Goal: Communication & Community: Answer question/provide support

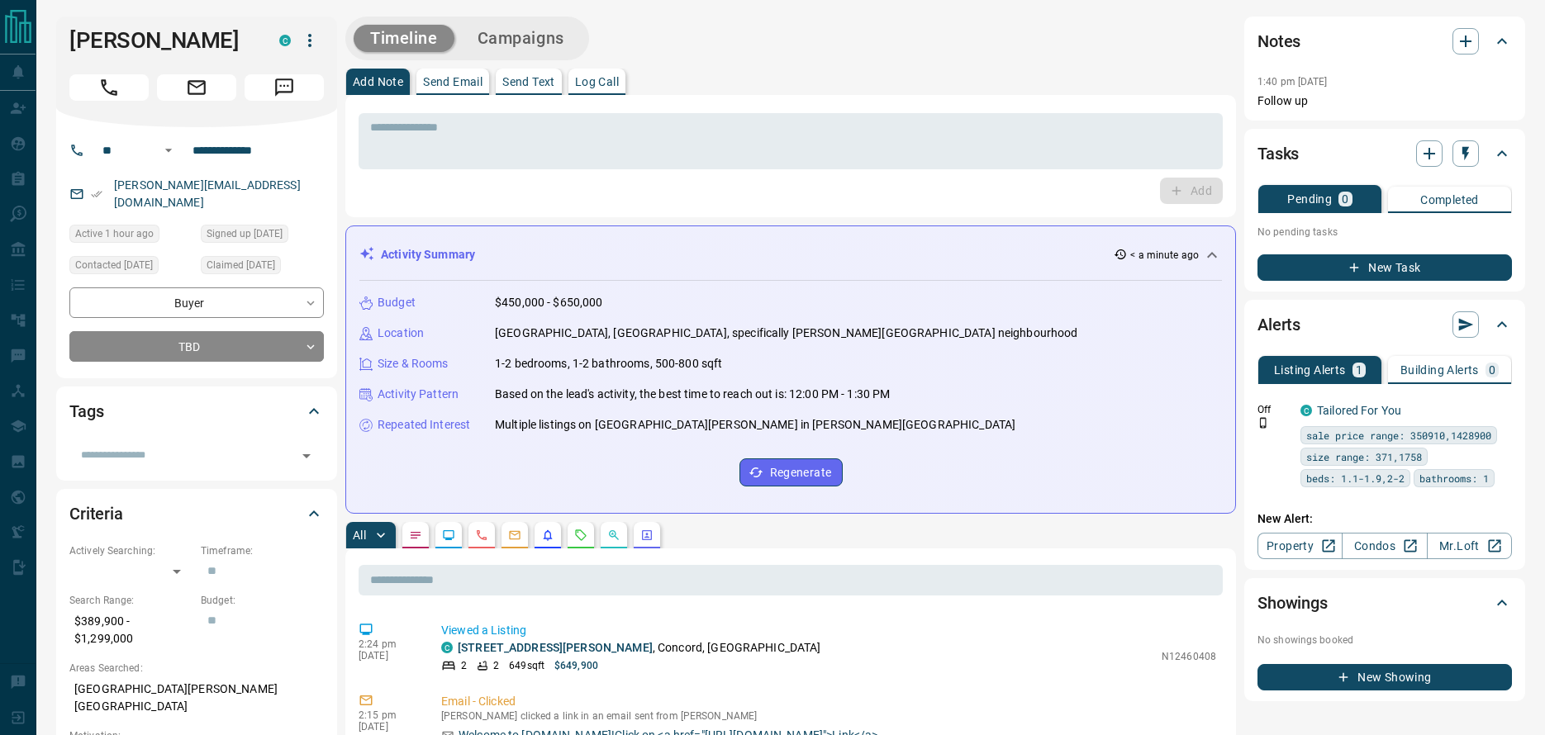
click at [783, 231] on div "Activity Summary < a minute ago Budget $450,000 - $650,000 Location [GEOGRAPHIC…" at bounding box center [790, 370] width 891 height 288
click at [777, 252] on div "Activity Summary < a minute ago" at bounding box center [780, 254] width 843 height 17
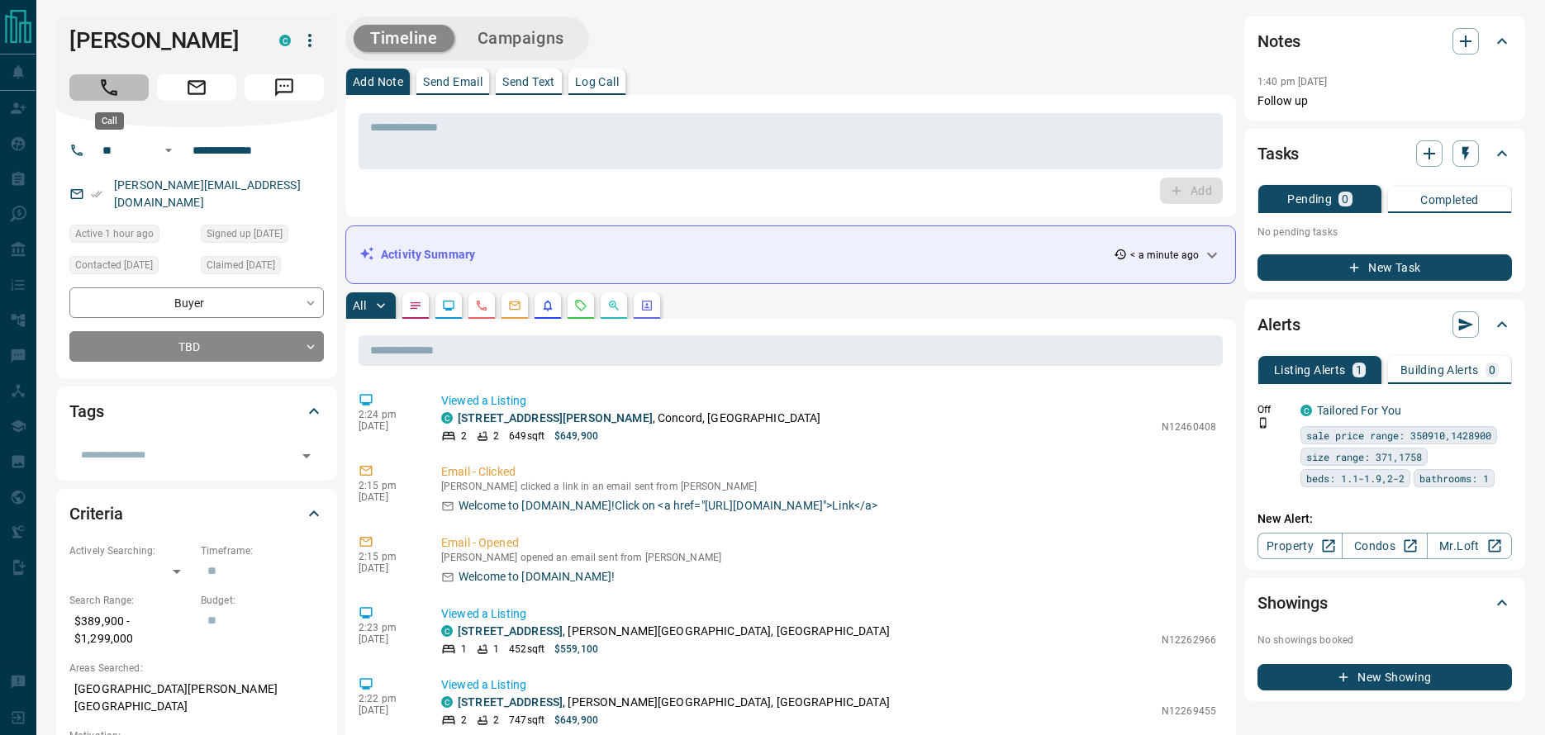
click at [124, 87] on button "Call" at bounding box center [108, 87] width 79 height 26
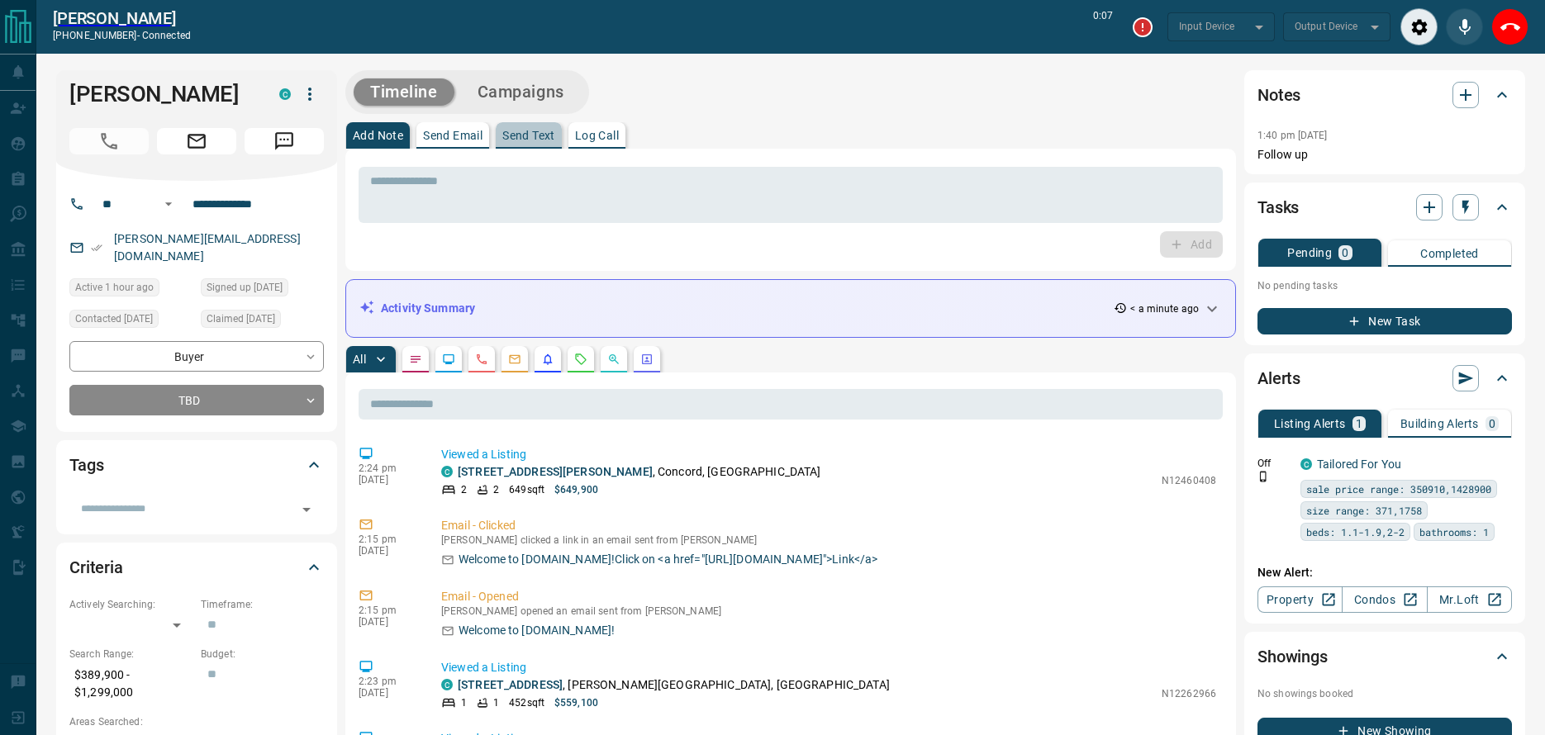
click at [539, 139] on p "Send Text" at bounding box center [528, 136] width 53 height 12
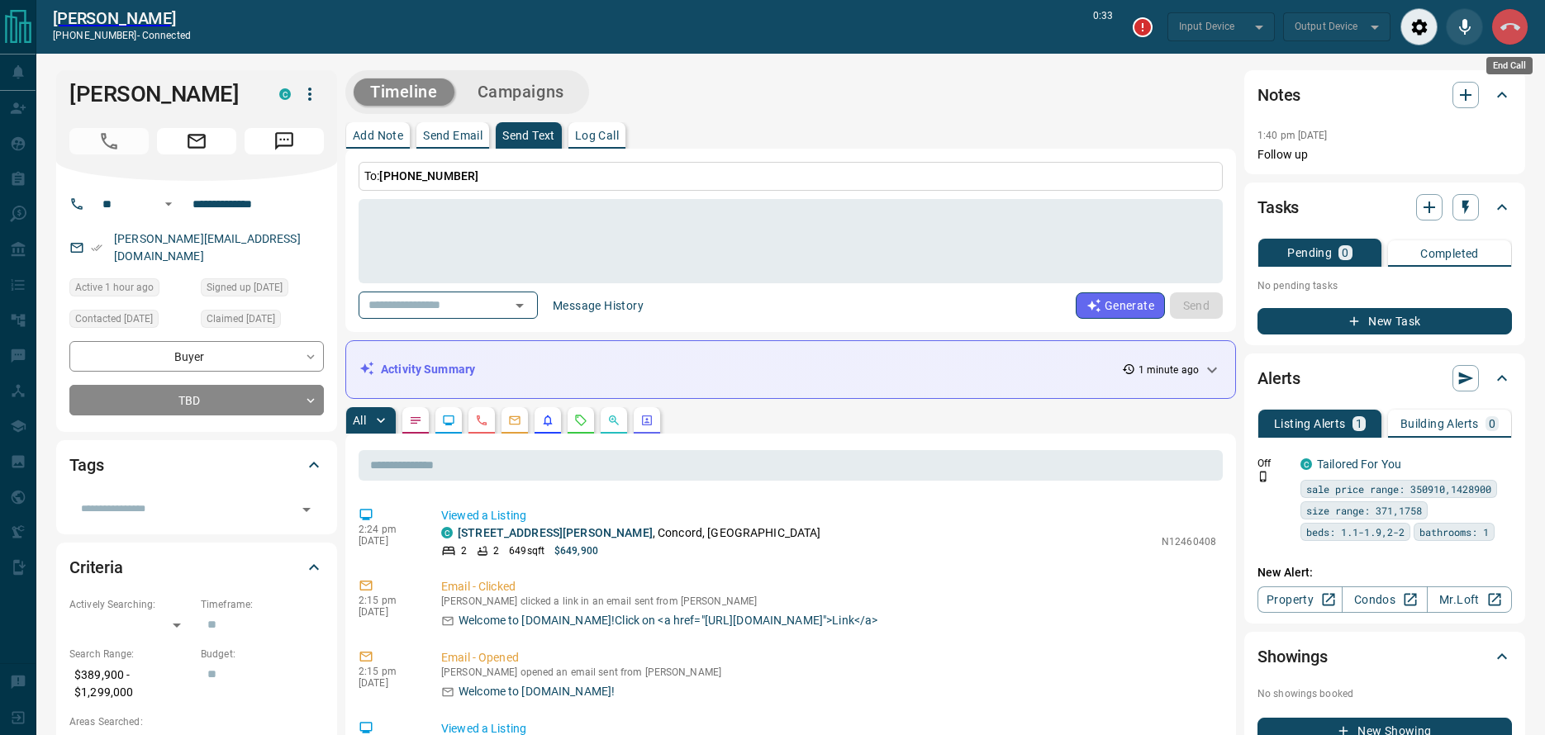
click at [1508, 31] on icon "End Call" at bounding box center [1510, 27] width 20 height 20
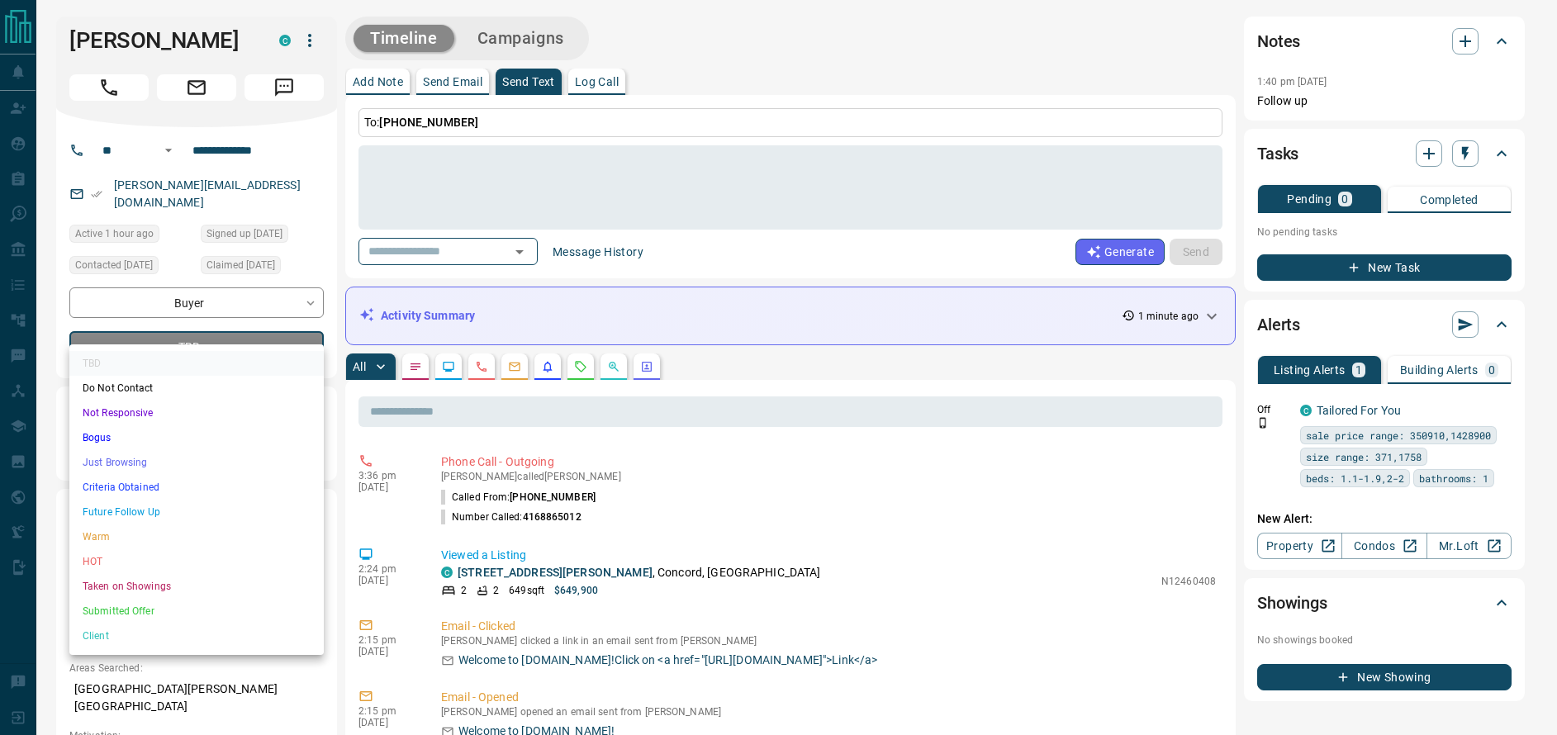
click at [142, 463] on li "Just Browsing" at bounding box center [196, 462] width 254 height 25
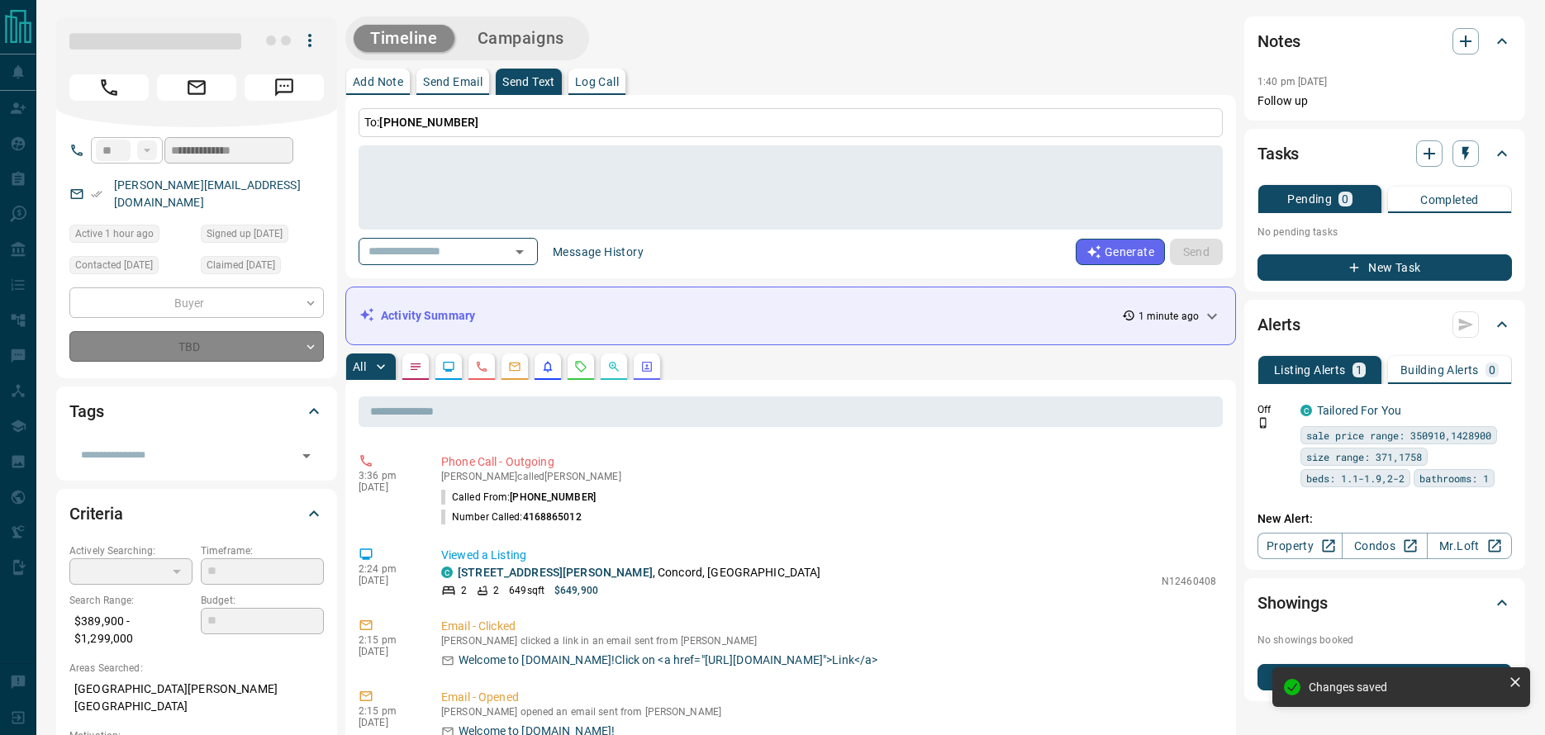
type input "*"
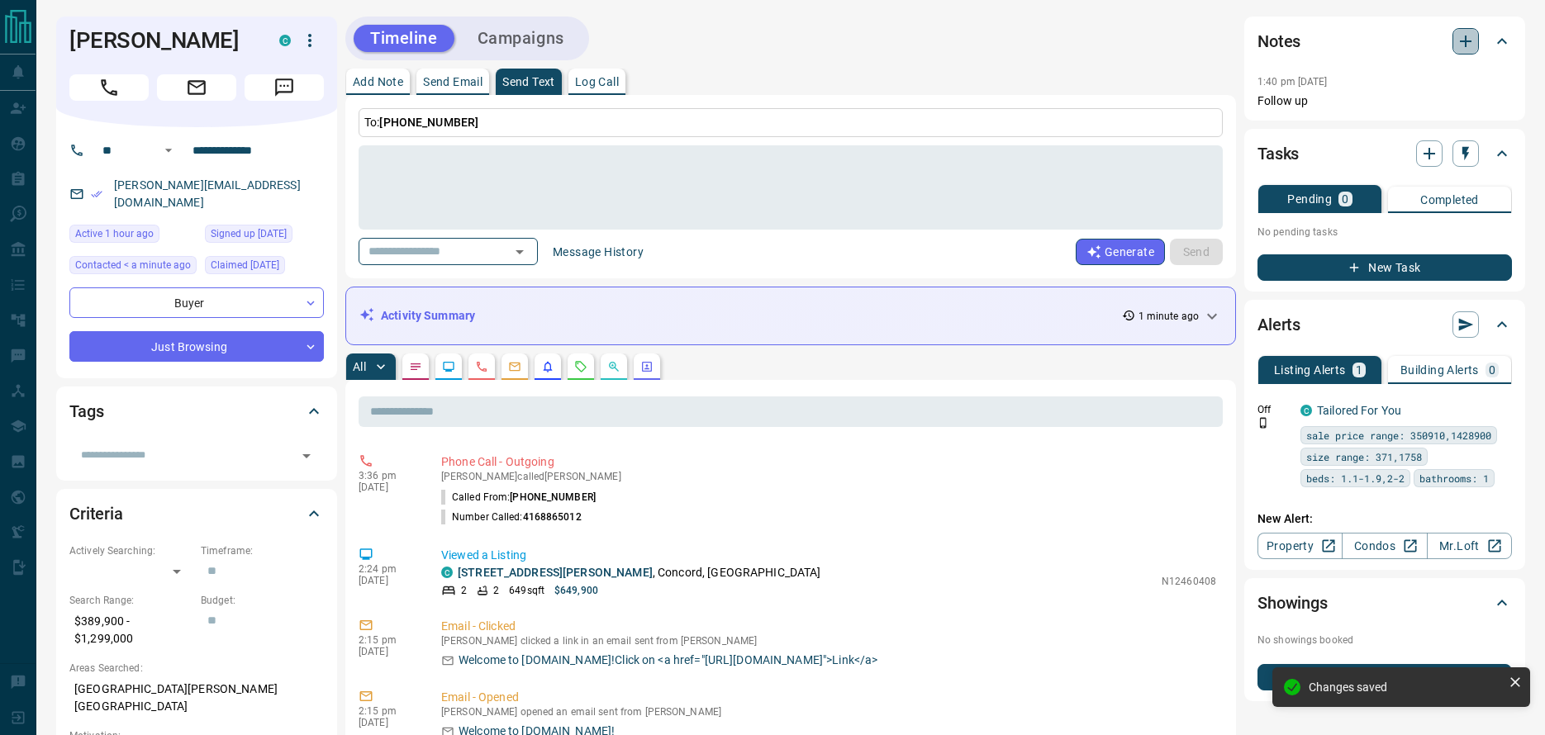
click at [1476, 47] on button "button" at bounding box center [1466, 41] width 26 height 26
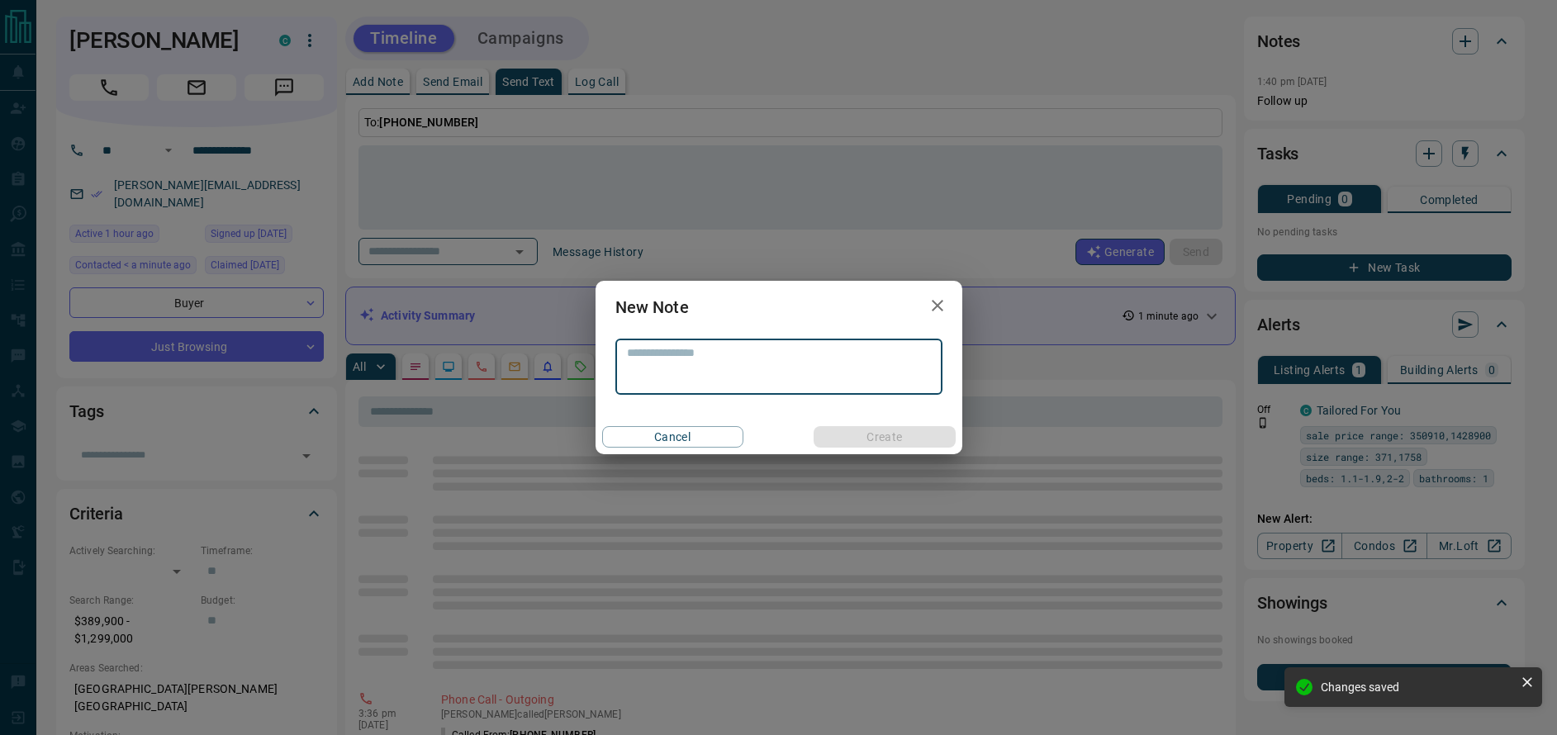
click at [768, 380] on textarea at bounding box center [779, 367] width 304 height 42
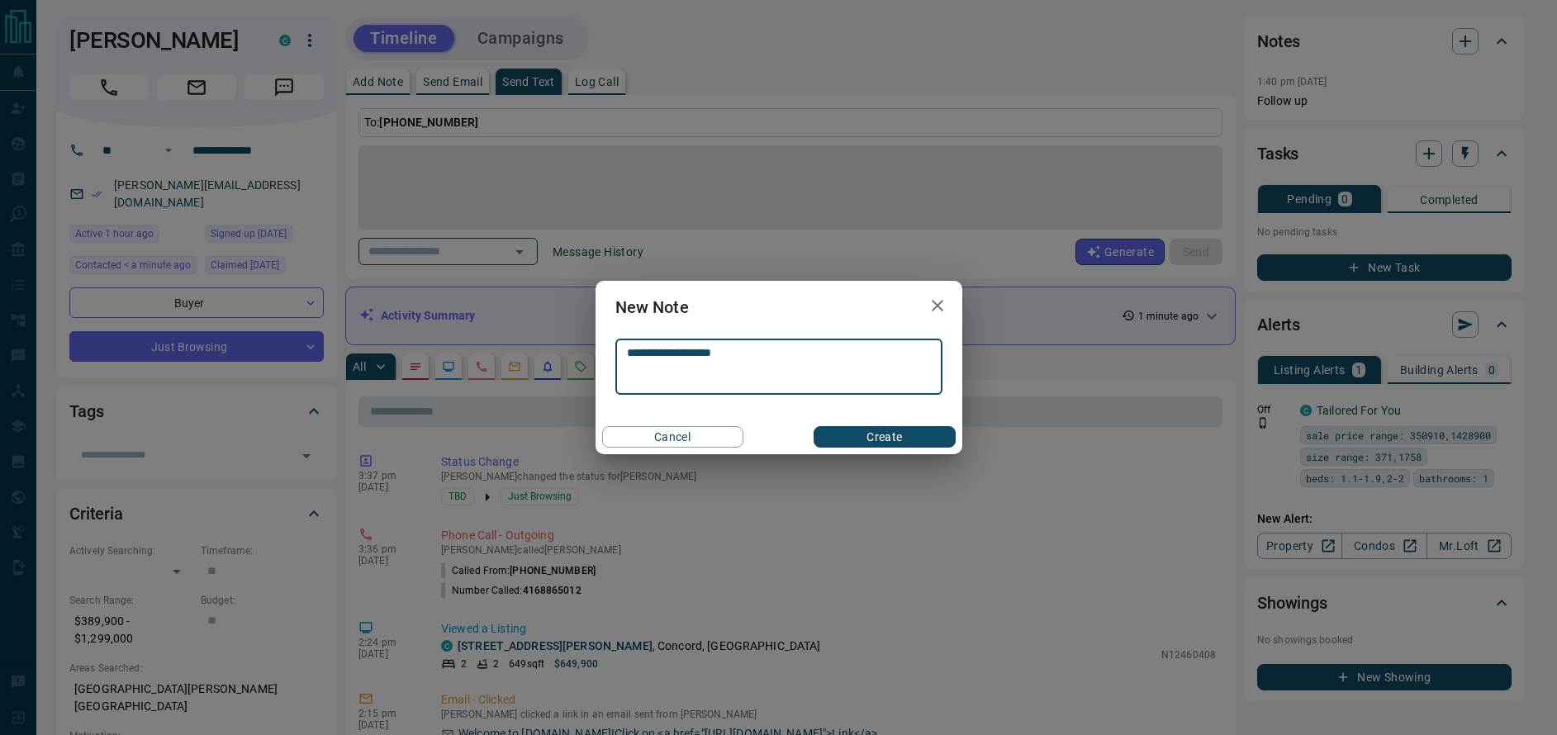
type textarea "**********"
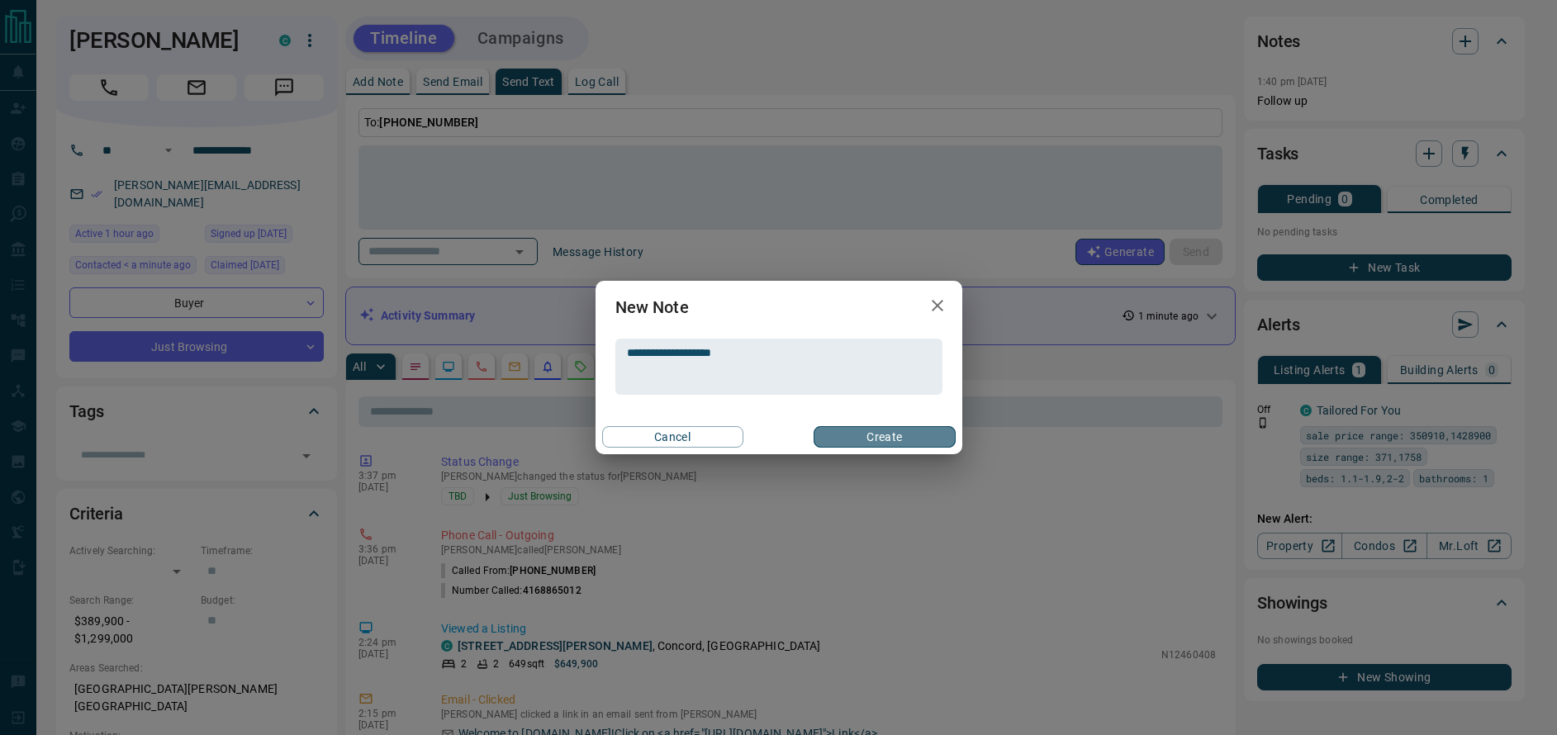
click at [882, 445] on button "Create" at bounding box center [884, 436] width 141 height 21
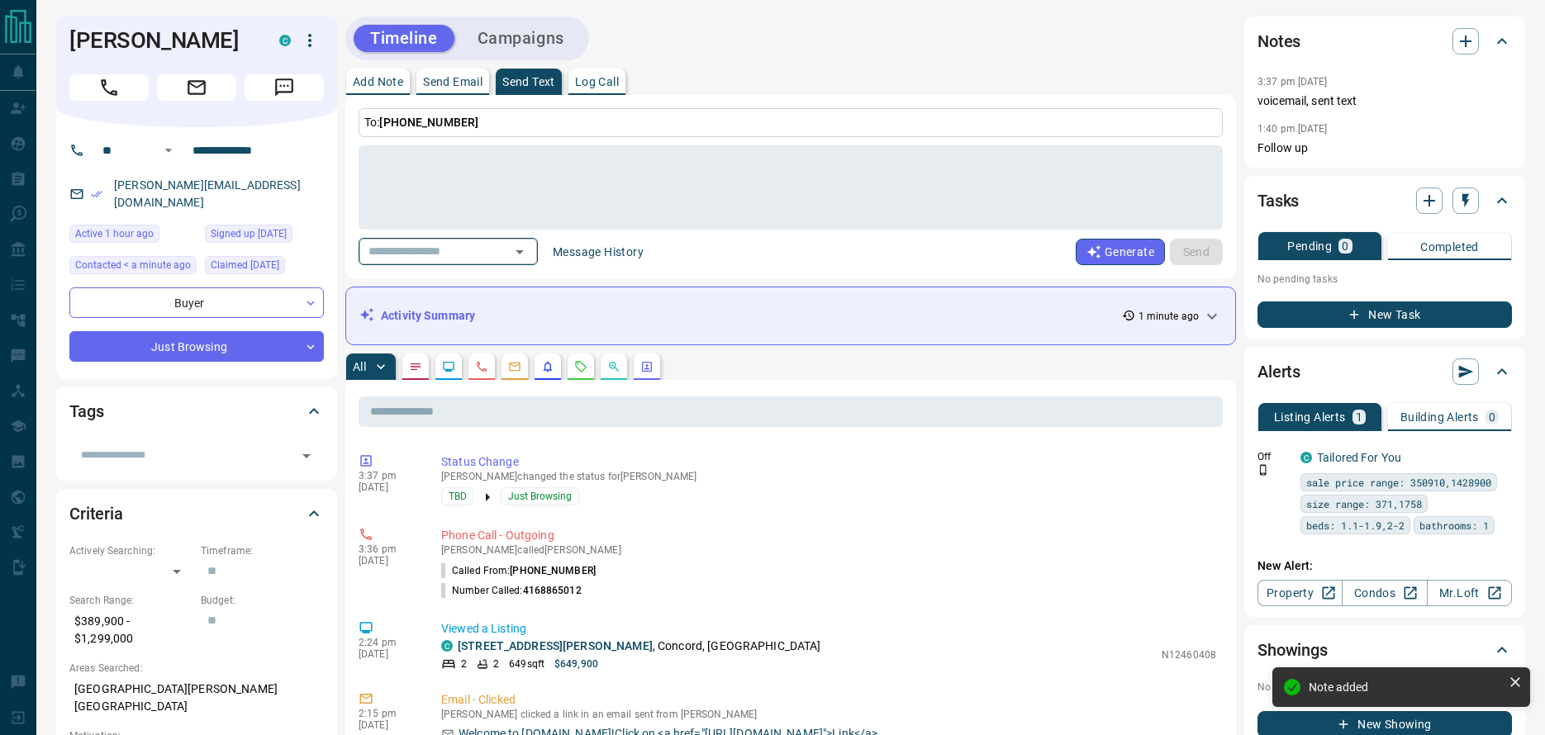
click at [530, 251] on div "​" at bounding box center [448, 251] width 179 height 27
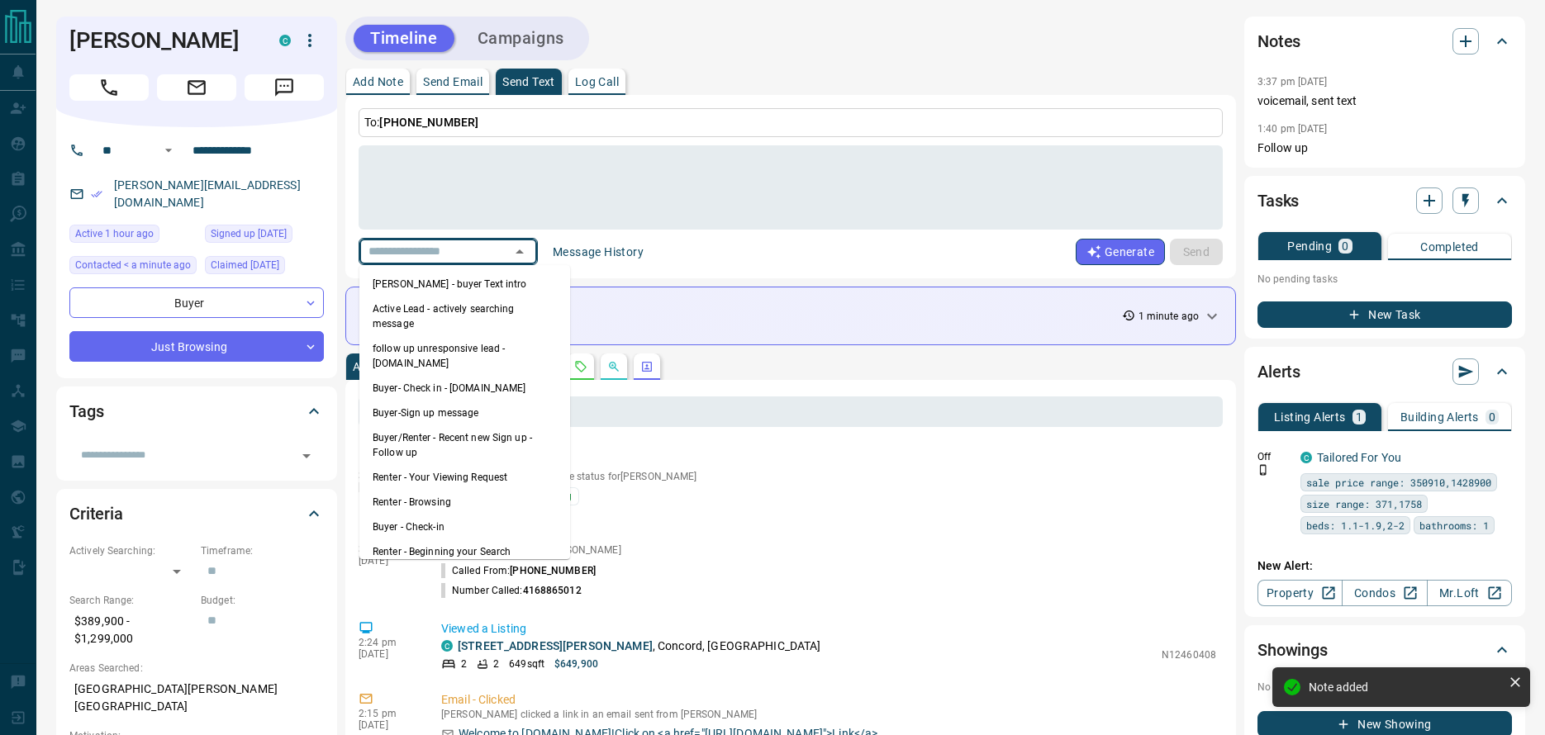
click at [510, 278] on li "[PERSON_NAME] - buyer Text intro" at bounding box center [464, 284] width 211 height 25
type textarea "**********"
type input "**********"
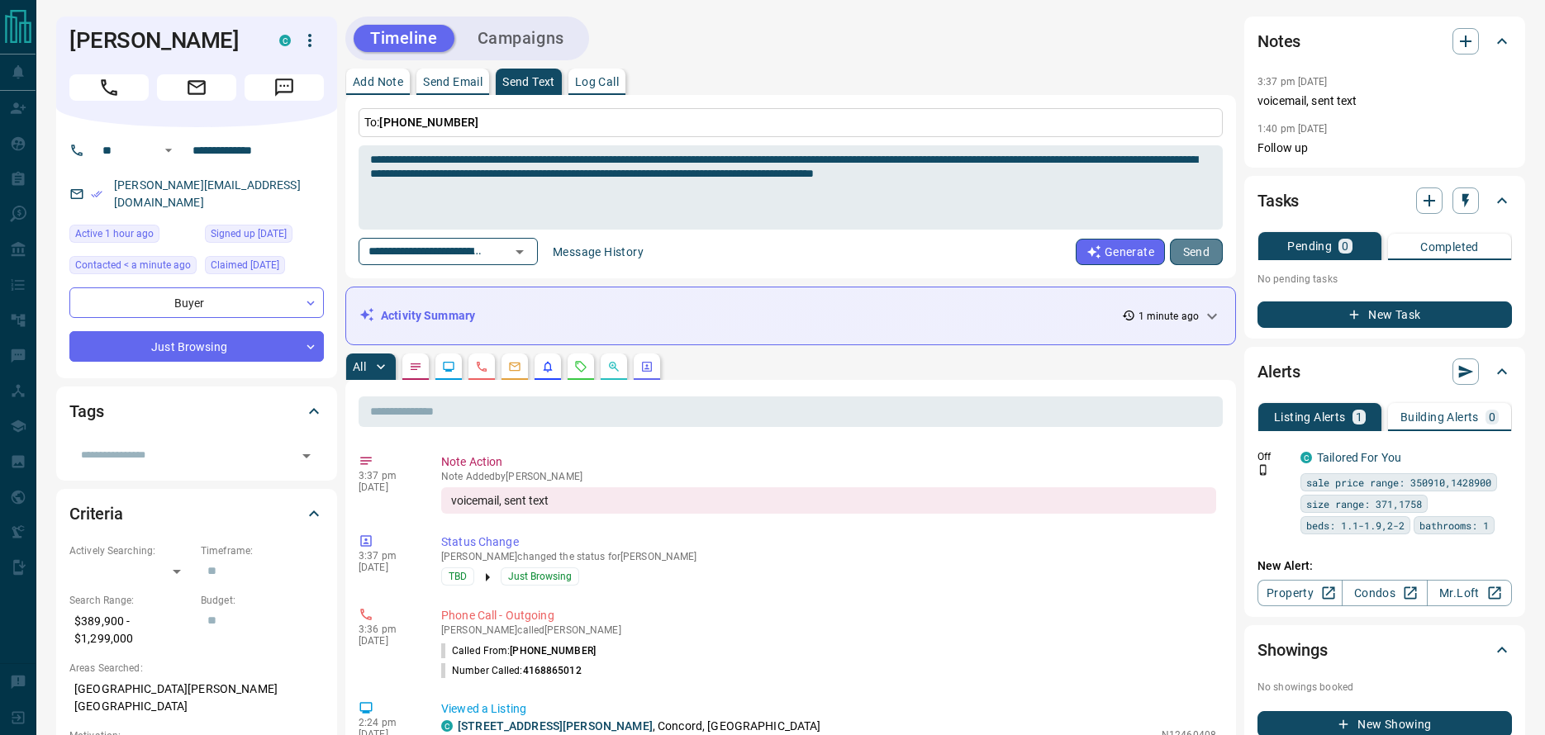
click at [1201, 251] on button "Send" at bounding box center [1196, 252] width 53 height 26
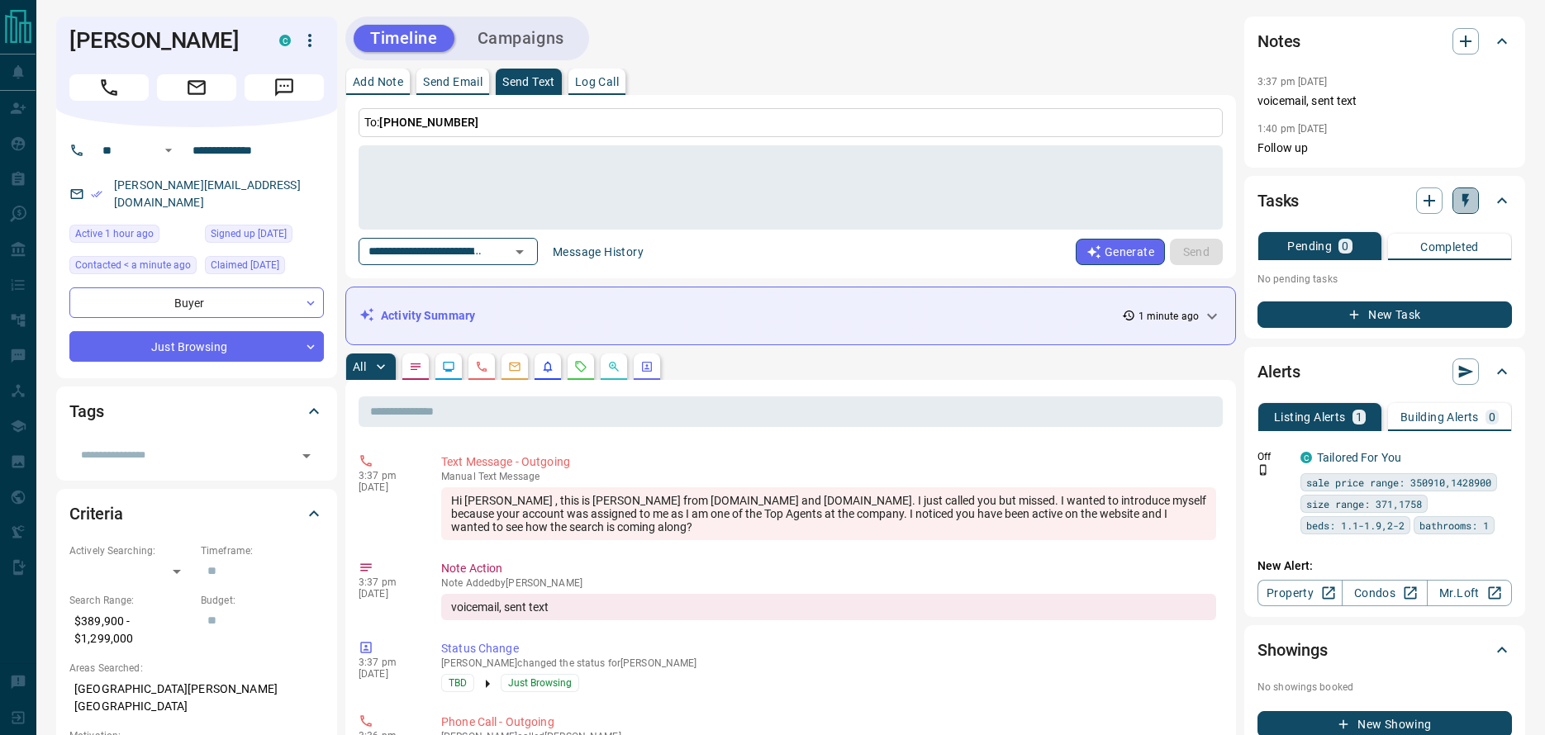
click at [1462, 208] on icon "button" at bounding box center [1465, 201] width 17 height 17
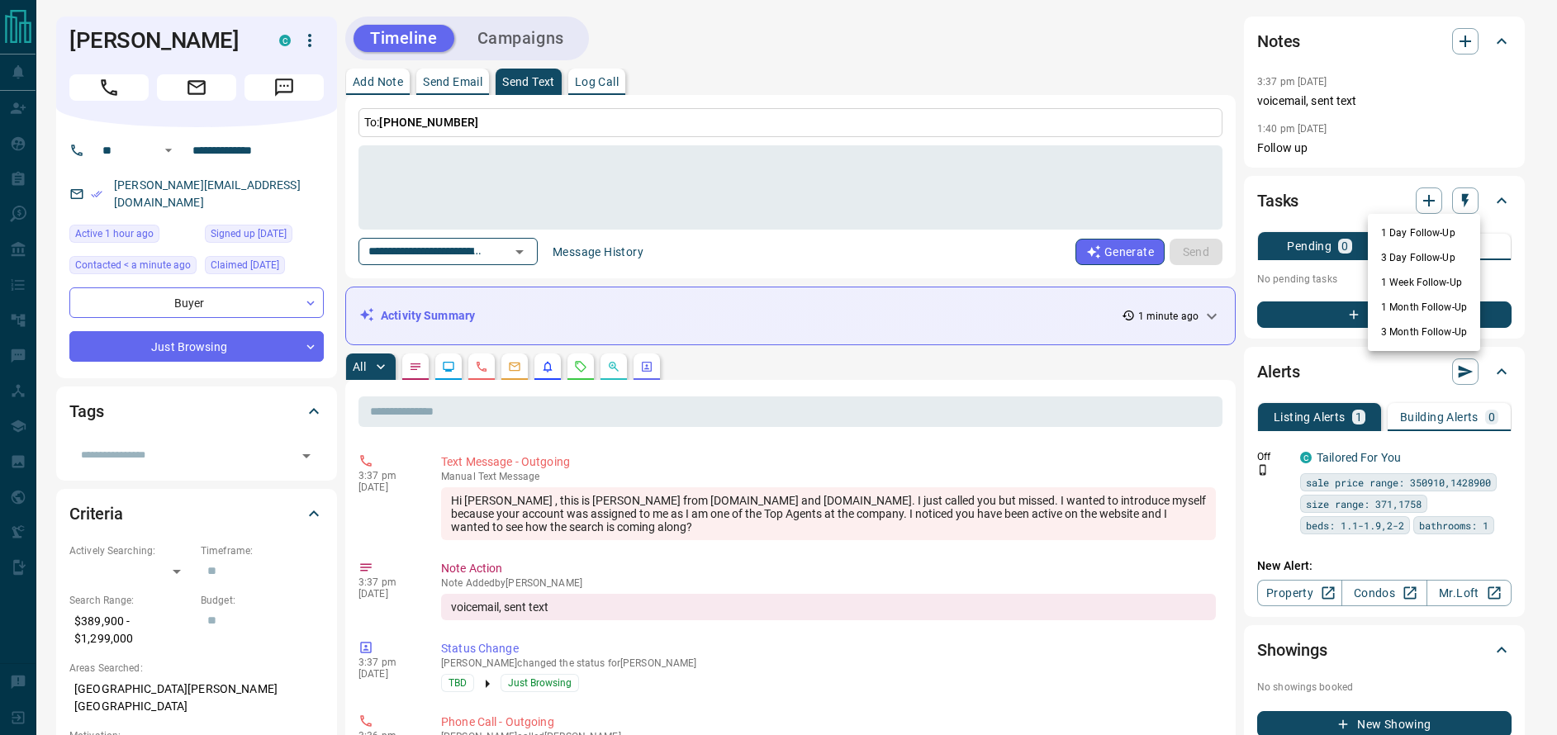
click at [1435, 278] on li "1 Week Follow-Up" at bounding box center [1424, 282] width 112 height 25
